Goal: Information Seeking & Learning: Find contact information

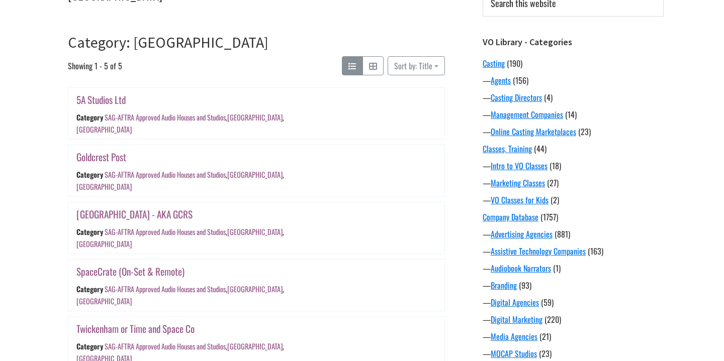
scroll to position [145, 0]
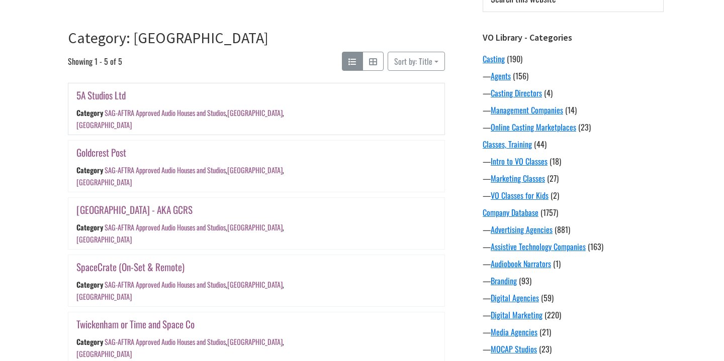
click at [114, 96] on link "5A Studios Ltd" at bounding box center [100, 95] width 49 height 15
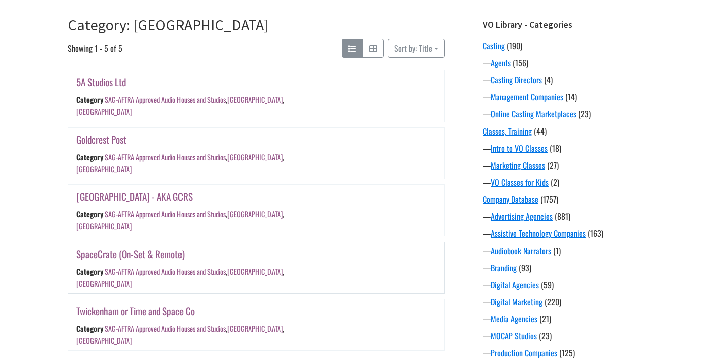
scroll to position [165, 0]
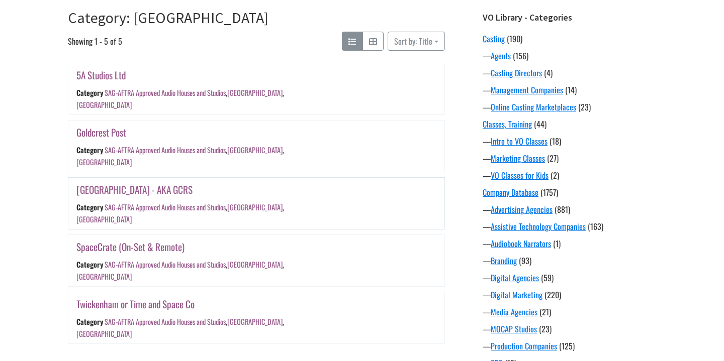
click at [157, 182] on link "[GEOGRAPHIC_DATA] - AKA GCRS" at bounding box center [134, 189] width 116 height 15
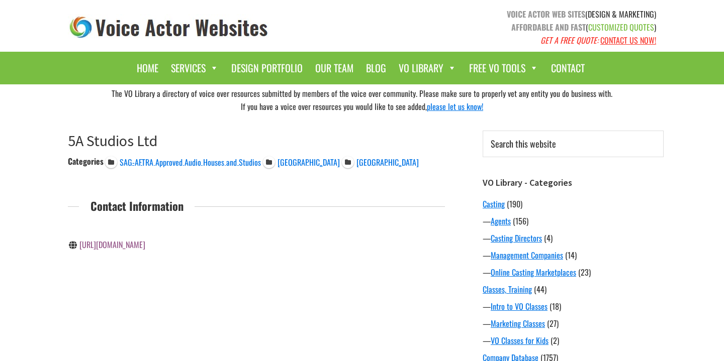
click at [143, 254] on div "https://www.5astudios.co.uk/" at bounding box center [158, 244] width 181 height 25
click at [145, 246] on link "https://www.5astudios.co.uk/" at bounding box center [112, 245] width 66 height 12
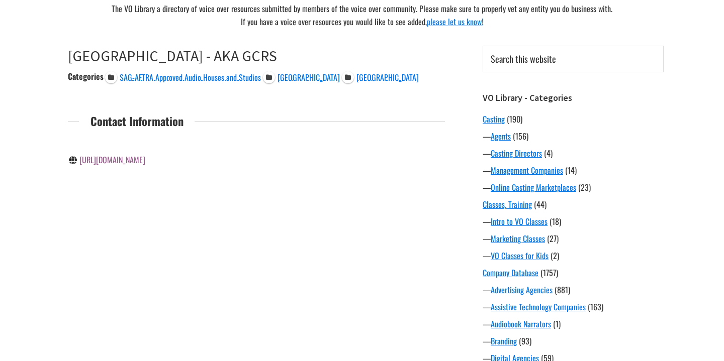
scroll to position [94, 0]
